Goal: Transaction & Acquisition: Purchase product/service

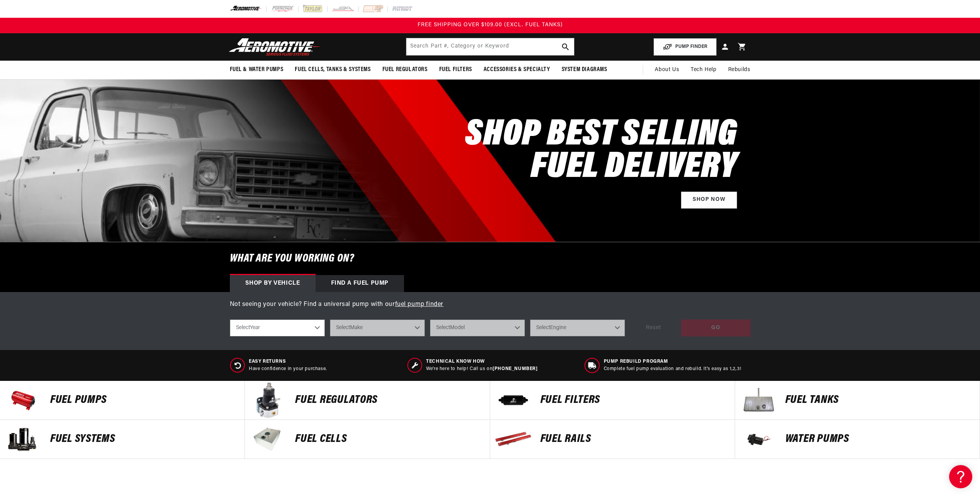
click at [71, 395] on p "Fuel Pumps" at bounding box center [143, 400] width 187 height 12
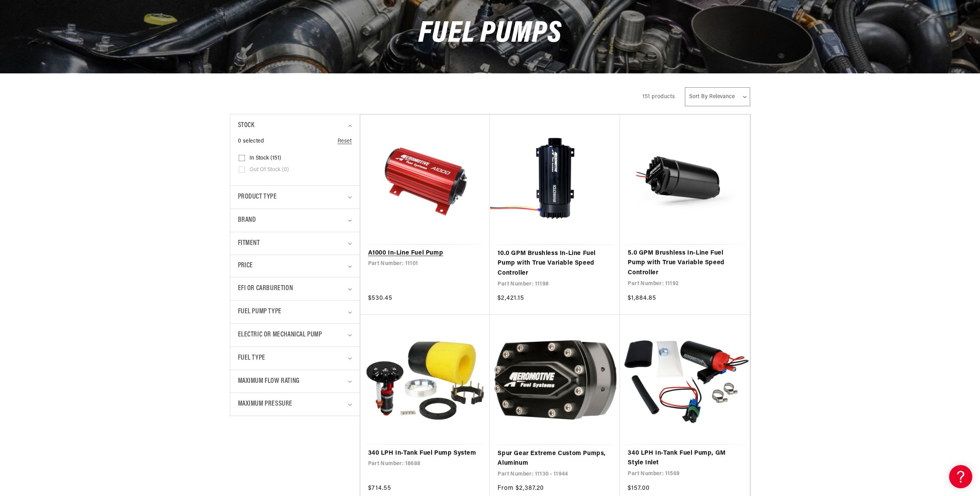
scroll to position [193, 0]
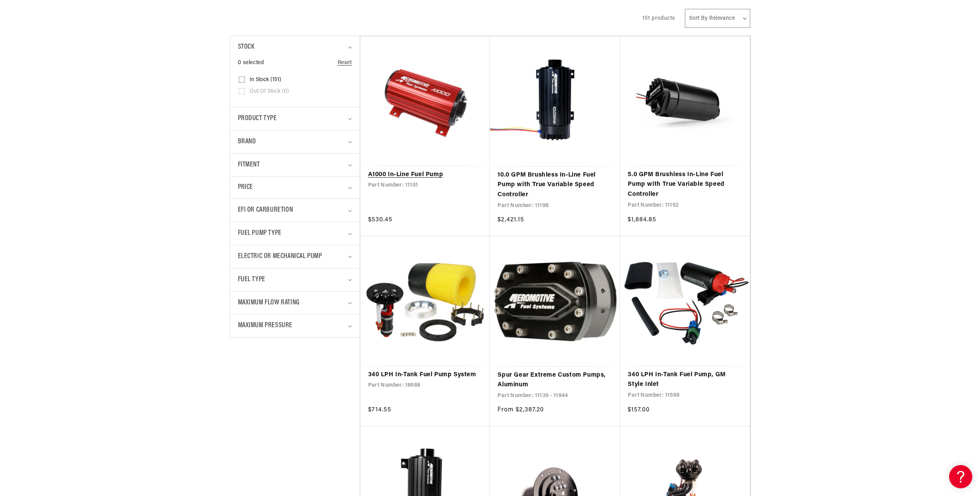
click at [462, 370] on link "340 LPH In-Tank Fuel Pump System" at bounding box center [425, 375] width 114 height 10
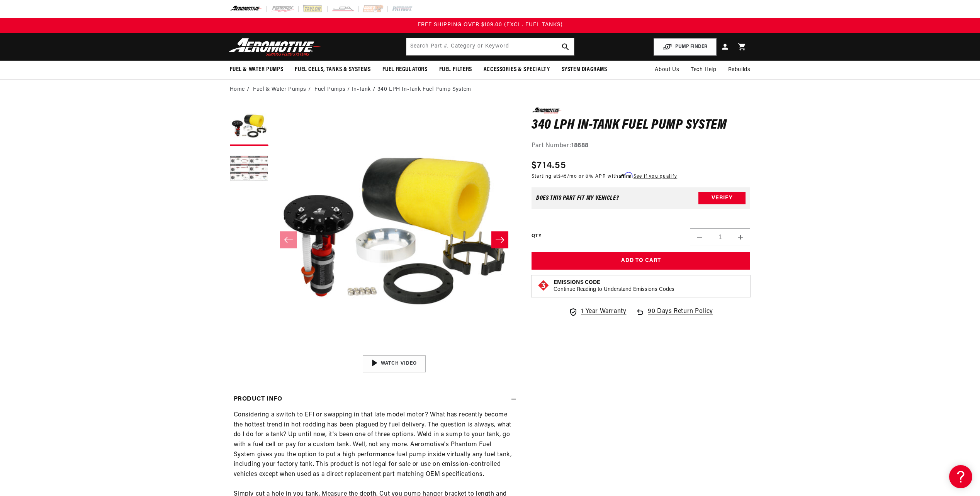
click at [241, 163] on button "Load image 2 in gallery view" at bounding box center [249, 169] width 39 height 39
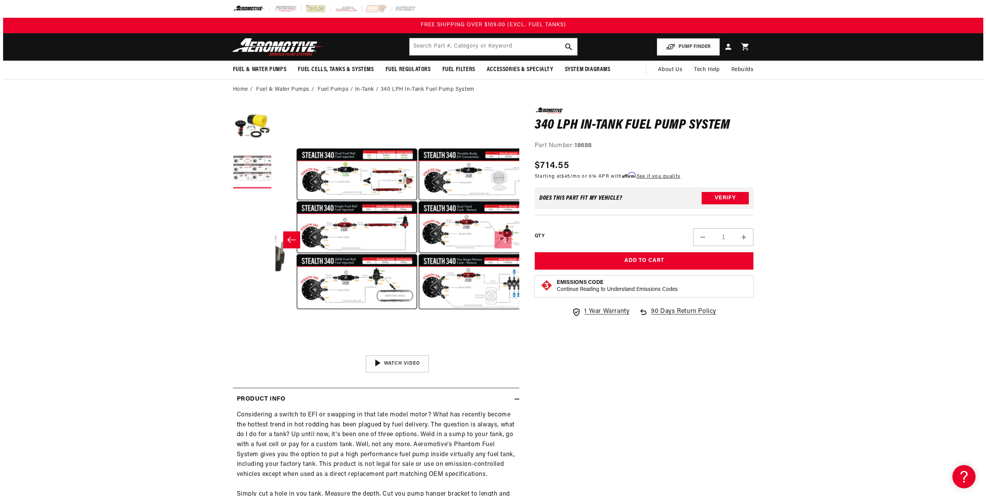
scroll to position [0, 244]
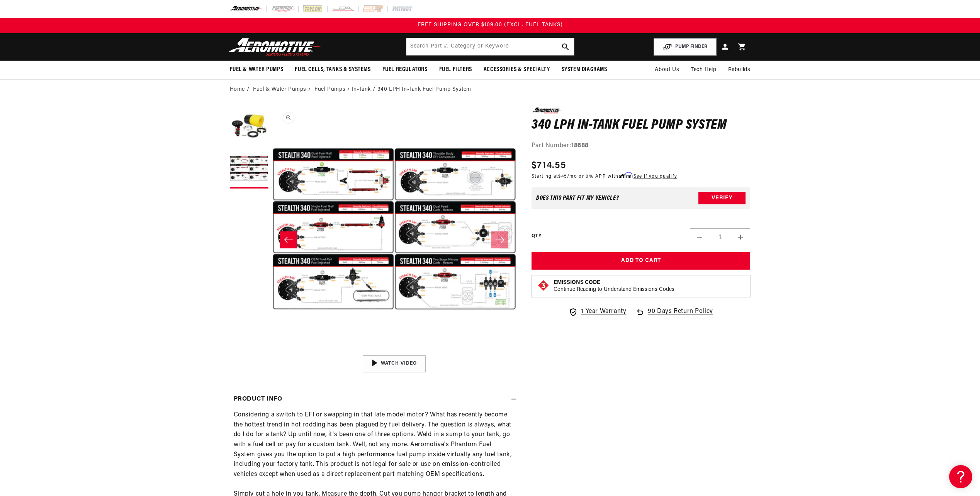
click at [272, 351] on button "Open media 2 in modal" at bounding box center [272, 351] width 0 height 0
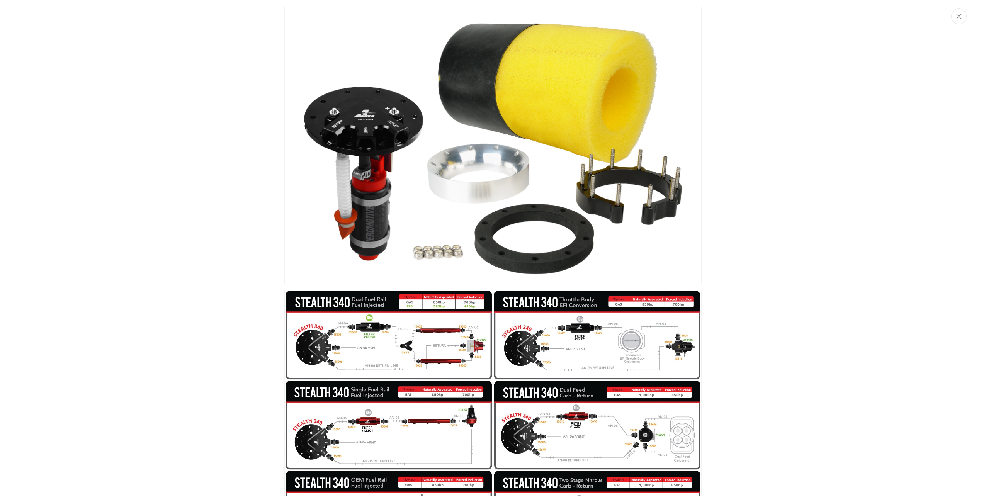
scroll to position [0, 0]
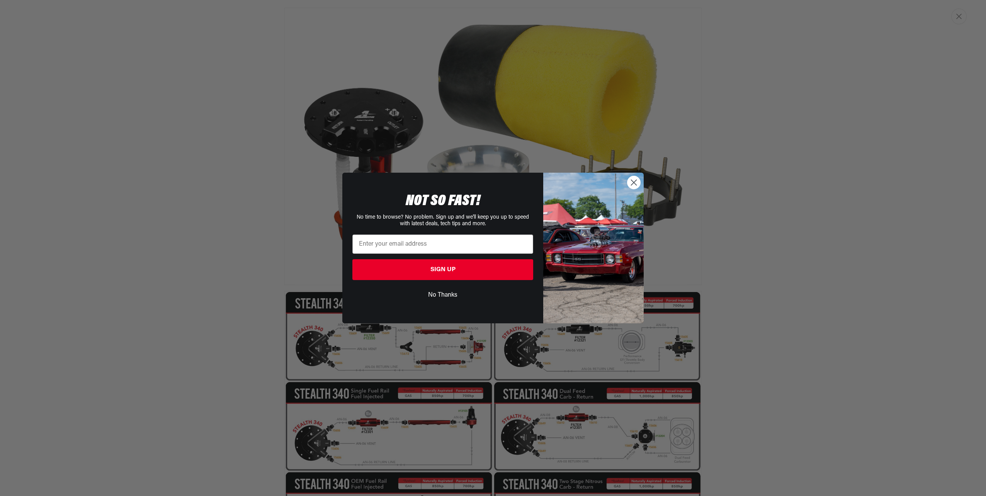
click at [635, 185] on circle "Close dialog" at bounding box center [633, 182] width 13 height 13
